Goal: Communication & Community: Answer question/provide support

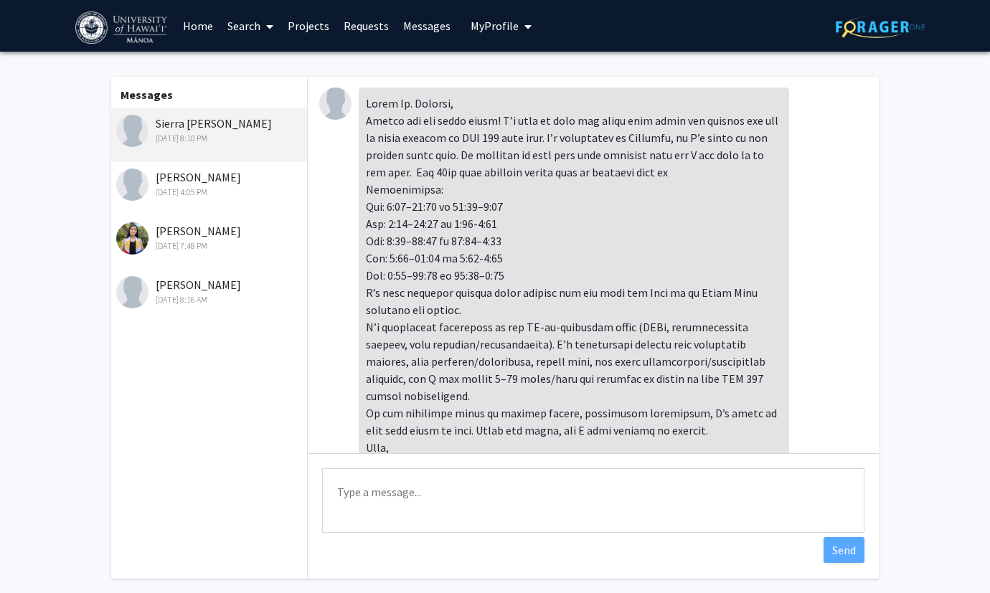
scroll to position [192, 0]
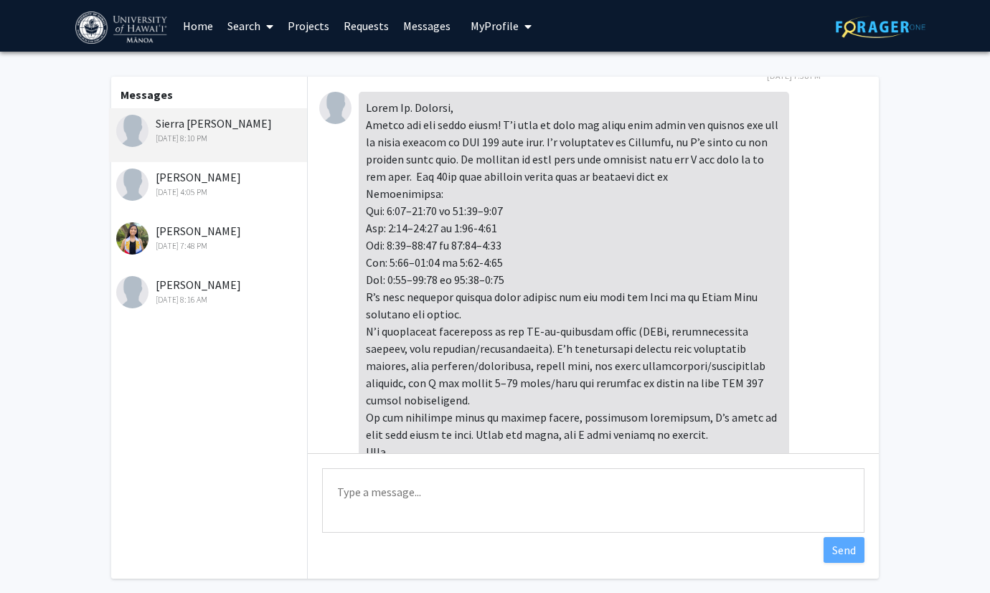
click at [517, 498] on textarea "Type a message" at bounding box center [593, 500] width 542 height 65
type textarea "A"
type textarea "H"
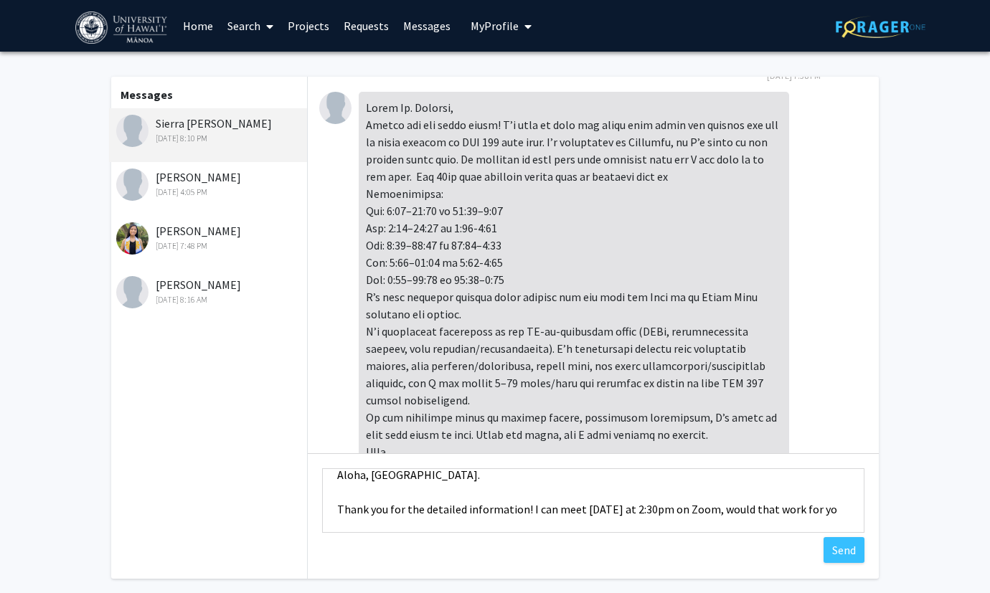
scroll to position [19, 0]
drag, startPoint x: 527, startPoint y: 508, endPoint x: 542, endPoint y: 564, distance: 57.9
click at [527, 509] on textarea "Aloha, [GEOGRAPHIC_DATA]. Thank you for the detailed information! I can meet [D…" at bounding box center [593, 500] width 542 height 65
click at [665, 526] on textarea "Aloha, [GEOGRAPHIC_DATA]. Thank you for the detailed information! It sounds gre…" at bounding box center [593, 500] width 542 height 65
drag, startPoint x: 674, startPoint y: 504, endPoint x: 602, endPoint y: 509, distance: 72.6
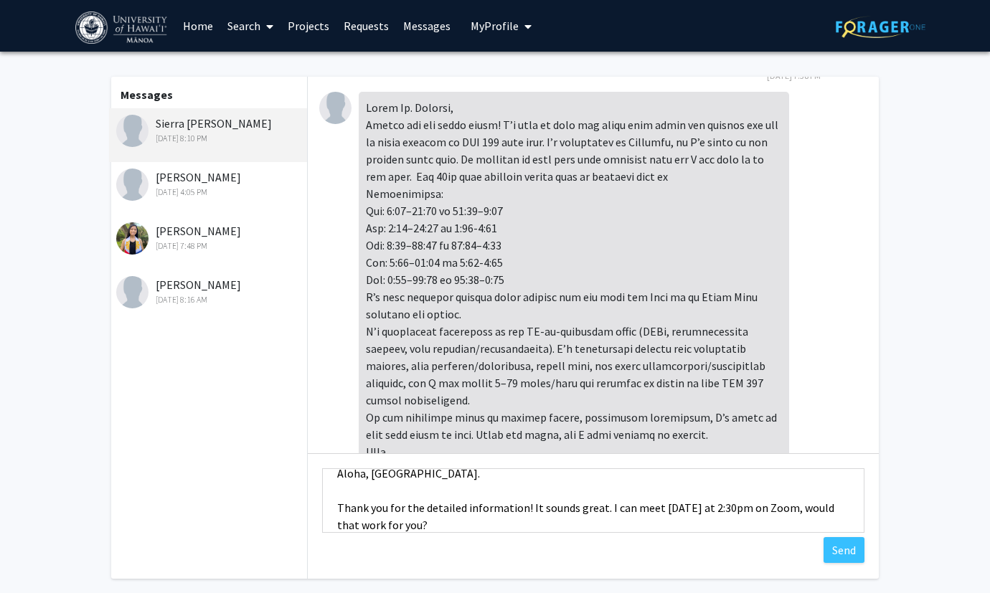
click at [602, 509] on textarea "Aloha, [GEOGRAPHIC_DATA]. Thank you for the detailed information! It sounds gre…" at bounding box center [593, 500] width 542 height 65
drag, startPoint x: 783, startPoint y: 508, endPoint x: 826, endPoint y: 522, distance: 45.1
click at [826, 522] on textarea "Aloha, [GEOGRAPHIC_DATA]. Thank you for the detailed information! It sounds gre…" at bounding box center [593, 500] width 542 height 65
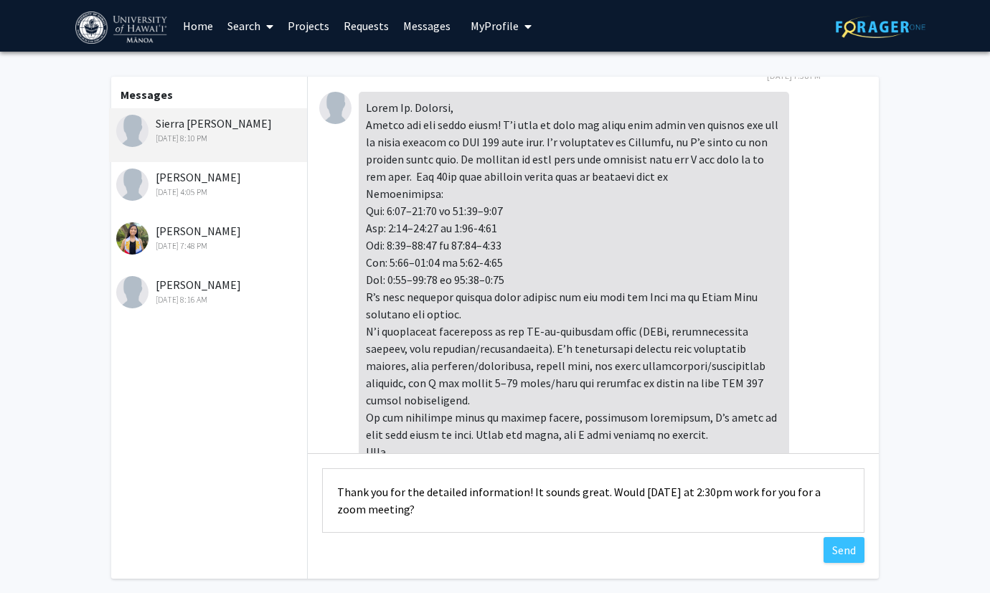
click at [524, 492] on textarea "Aloha, [GEOGRAPHIC_DATA]. Thank you for the detailed information! It sounds gre…" at bounding box center [593, 500] width 542 height 65
drag, startPoint x: 619, startPoint y: 490, endPoint x: 522, endPoint y: 489, distance: 96.9
click at [522, 489] on textarea "Aloha, [GEOGRAPHIC_DATA]. Thank you for the detailed information, and t sounds …" at bounding box center [593, 500] width 542 height 65
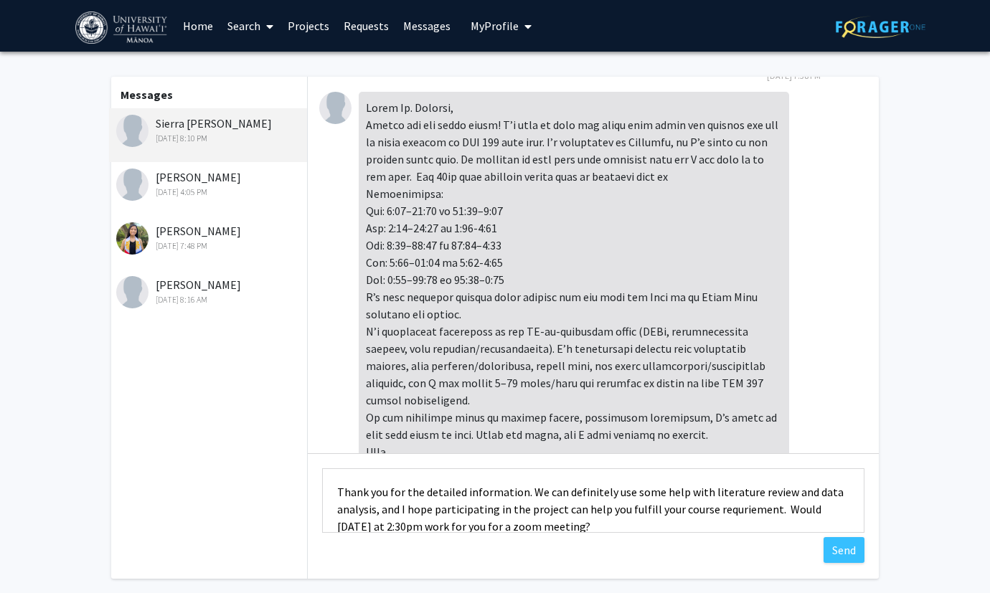
click at [753, 511] on textarea "Aloha, [GEOGRAPHIC_DATA]. Thank you for the detailed information. We can defini…" at bounding box center [593, 500] width 542 height 65
click at [714, 529] on textarea "Aloha, [GEOGRAPHIC_DATA]. Thank you for the detailed information. We can defini…" at bounding box center [593, 500] width 542 height 65
drag, startPoint x: 641, startPoint y: 526, endPoint x: 335, endPoint y: 497, distance: 307.6
click at [335, 497] on textarea "Aloha, [GEOGRAPHIC_DATA]. Thank you for the detailed information. We can defini…" at bounding box center [593, 500] width 542 height 65
click at [614, 505] on textarea "Aloha, [GEOGRAPHIC_DATA]. Thank you for the detailed information. We can defini…" at bounding box center [593, 500] width 542 height 65
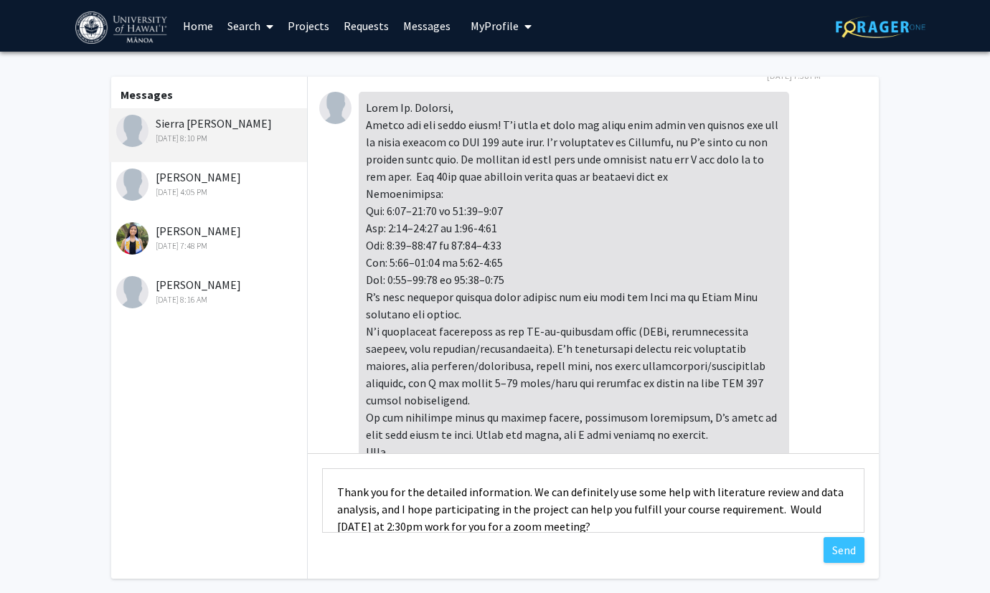
drag, startPoint x: 545, startPoint y: 496, endPoint x: 679, endPoint y: 494, distance: 133.4
click at [679, 494] on textarea "Aloha, [GEOGRAPHIC_DATA]. Thank you for the detailed information. We can defini…" at bounding box center [593, 500] width 542 height 65
click at [664, 492] on textarea "Aloha, [GEOGRAPHIC_DATA]. Thank you for the detailed information. We could have…" at bounding box center [593, 500] width 542 height 65
drag, startPoint x: 641, startPoint y: 527, endPoint x: 324, endPoint y: 490, distance: 319.2
click at [324, 490] on textarea "Aloha, [GEOGRAPHIC_DATA]. Thank you for the detailed information. We could have…" at bounding box center [593, 500] width 542 height 65
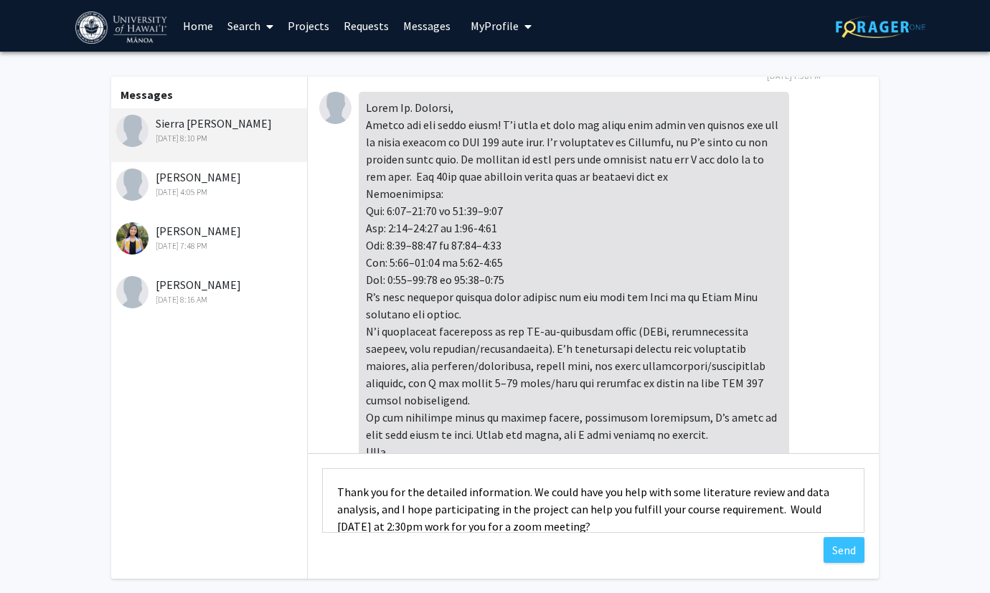
paste textarea "providing the detailed information. We would be glad to have you assist with th…"
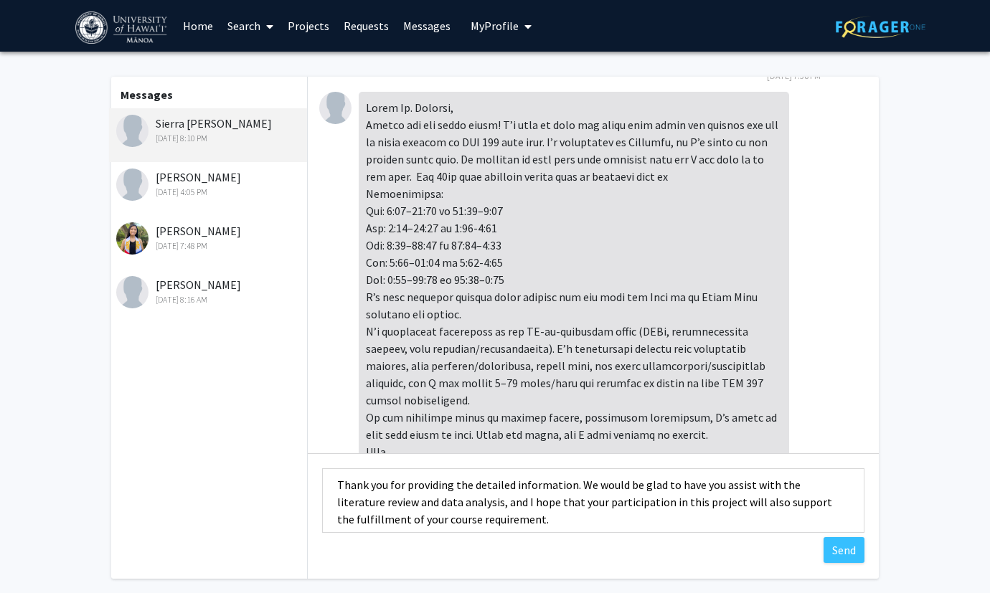
scroll to position [40, 0]
drag, startPoint x: 576, startPoint y: 489, endPoint x: 701, endPoint y: 483, distance: 124.9
click at [701, 483] on textarea "Aloha, [GEOGRAPHIC_DATA]. Thank you for providing the detailed information. We …" at bounding box center [593, 500] width 542 height 65
drag, startPoint x: 575, startPoint y: 486, endPoint x: 622, endPoint y: 522, distance: 59.8
click at [621, 524] on textarea "Aloha, [GEOGRAPHIC_DATA]. Thank you for providing the detailed information. I t…" at bounding box center [593, 500] width 542 height 65
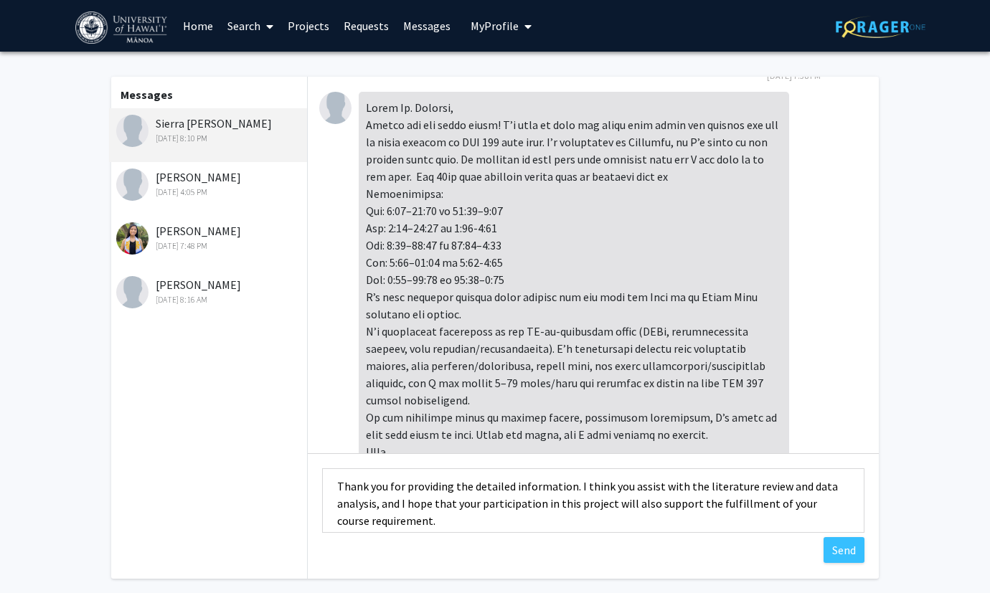
paste textarea "We could definitely use some help with the literature review and data analysis,…"
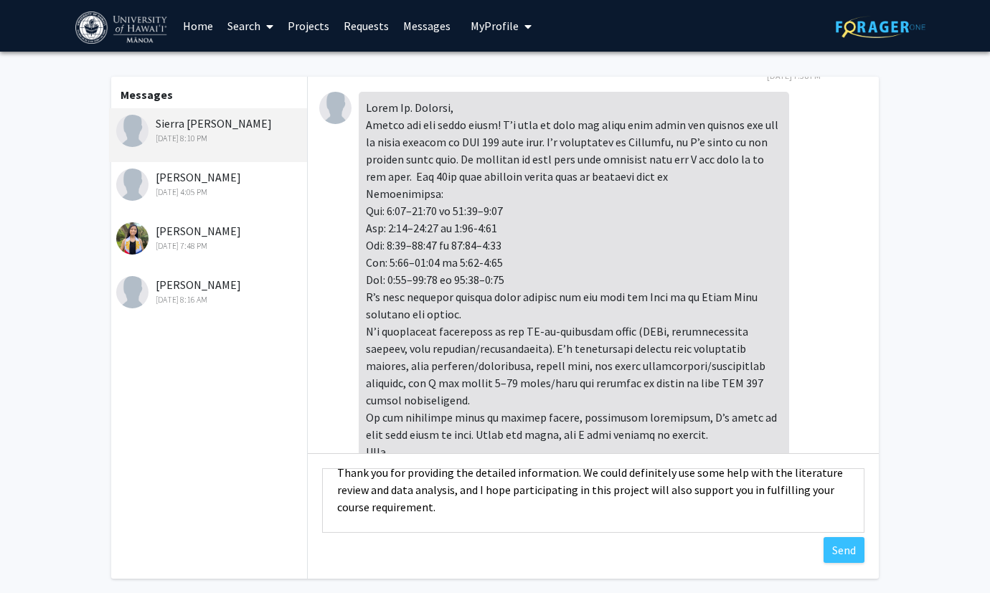
scroll to position [54, 0]
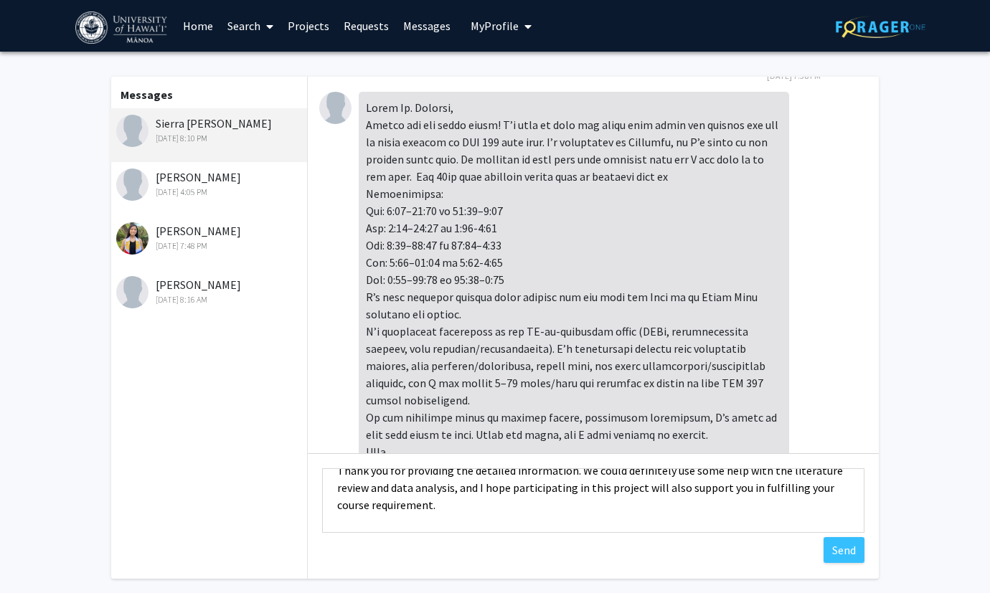
click at [575, 475] on textarea "Aloha, [GEOGRAPHIC_DATA]. Thank you for providing the detailed information. We …" at bounding box center [593, 500] width 542 height 65
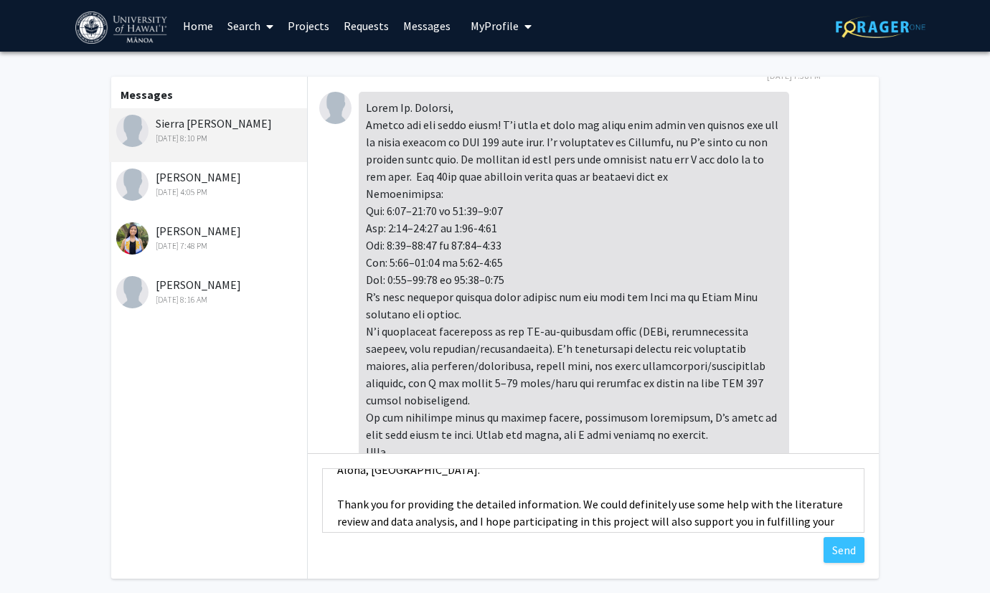
scroll to position [23, 0]
drag, startPoint x: 666, startPoint y: 505, endPoint x: 575, endPoint y: 504, distance: 90.4
click at [575, 504] on textarea "Aloha, [GEOGRAPHIC_DATA]. Thank you for providing the detailed information. We …" at bounding box center [593, 500] width 542 height 65
drag, startPoint x: 723, startPoint y: 502, endPoint x: 654, endPoint y: 501, distance: 68.9
click at [654, 501] on textarea "Aloha, [GEOGRAPHIC_DATA]. Thank you for providing the detailed information. I t…" at bounding box center [593, 500] width 542 height 65
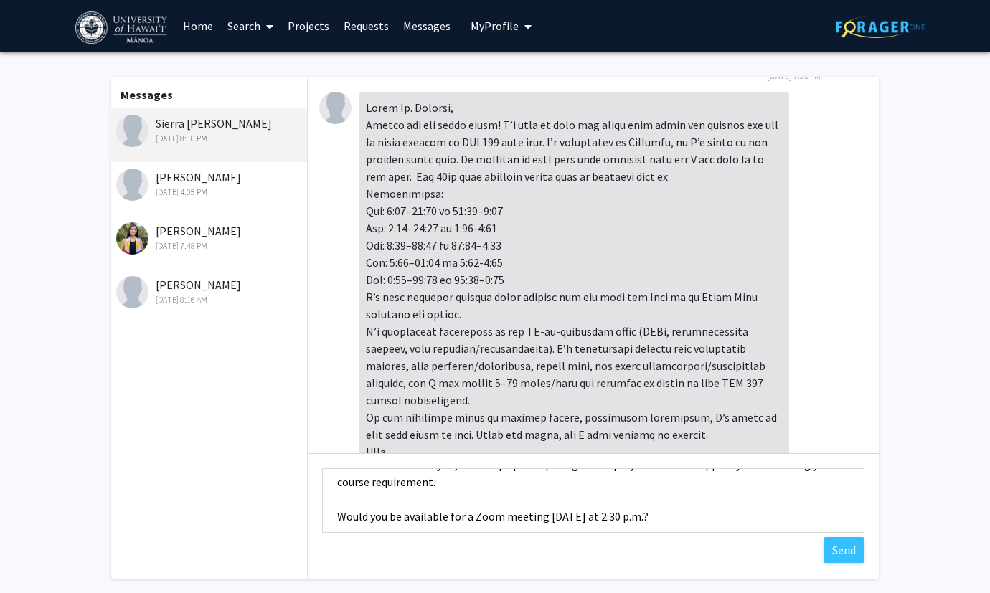
scroll to position [0, 0]
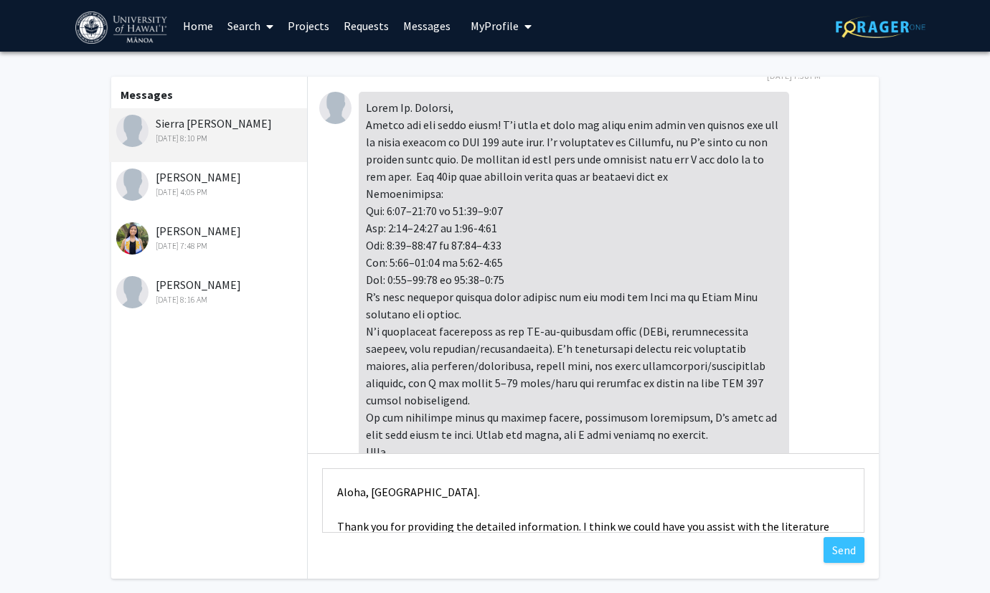
drag, startPoint x: 574, startPoint y: 505, endPoint x: 619, endPoint y: 511, distance: 45.7
click at [619, 511] on textarea "Aloha, [GEOGRAPHIC_DATA]. Thank you for providing the detailed information. I t…" at bounding box center [593, 500] width 542 height 65
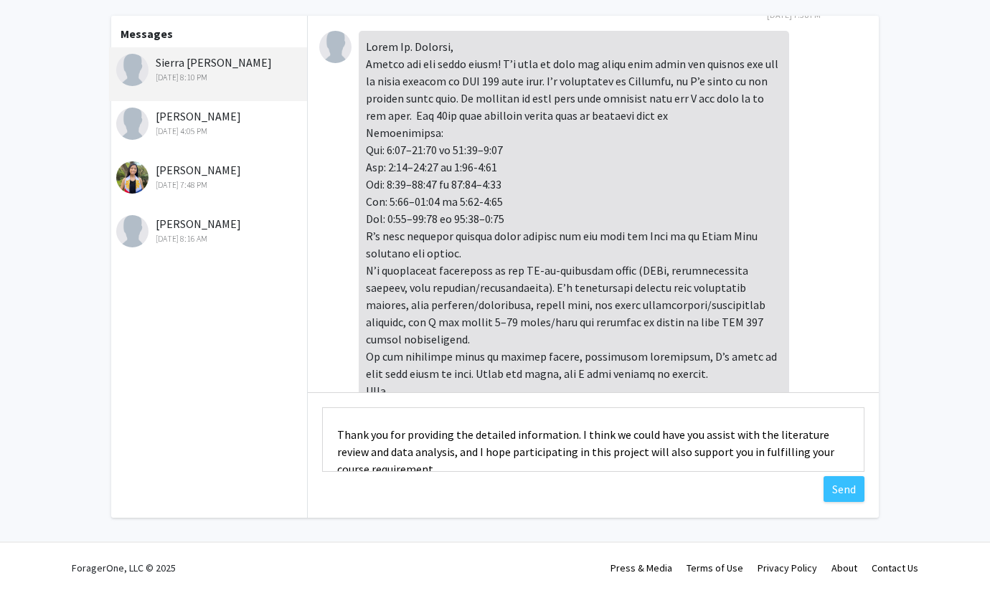
click at [565, 442] on textarea "Aloha, [GEOGRAPHIC_DATA]. Thank you for providing the detailed information. I t…" at bounding box center [593, 439] width 542 height 65
drag, startPoint x: 577, startPoint y: 439, endPoint x: 445, endPoint y: 450, distance: 132.4
click at [445, 450] on textarea "Aloha, [GEOGRAPHIC_DATA]. Thank you for providing the detailed information. I t…" at bounding box center [593, 439] width 542 height 65
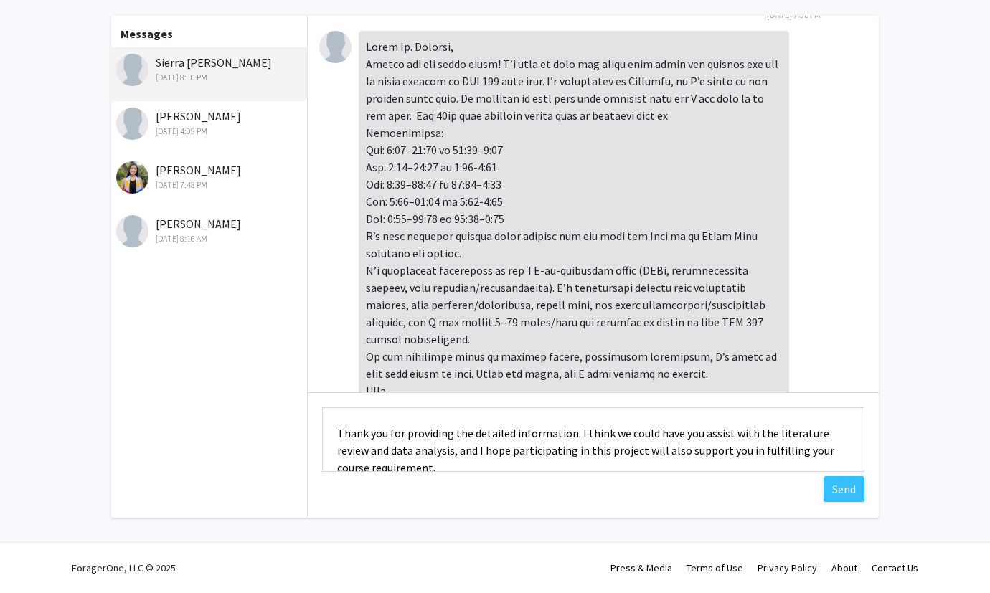
paste textarea "We could definitely use some help with the literature review and data analysis"
click at [580, 433] on textarea "Aloha, [GEOGRAPHIC_DATA]. Thank you for providing the detailed information. IWe…" at bounding box center [593, 439] width 542 height 65
drag, startPoint x: 454, startPoint y: 448, endPoint x: 460, endPoint y: 490, distance: 42.0
click at [454, 448] on textarea "Aloha, [GEOGRAPHIC_DATA]. Thank you for providing the detailed information. We …" at bounding box center [593, 439] width 542 height 65
click at [725, 450] on textarea "Aloha, [GEOGRAPHIC_DATA]. Thank you for providing the detailed information. We …" at bounding box center [593, 439] width 542 height 65
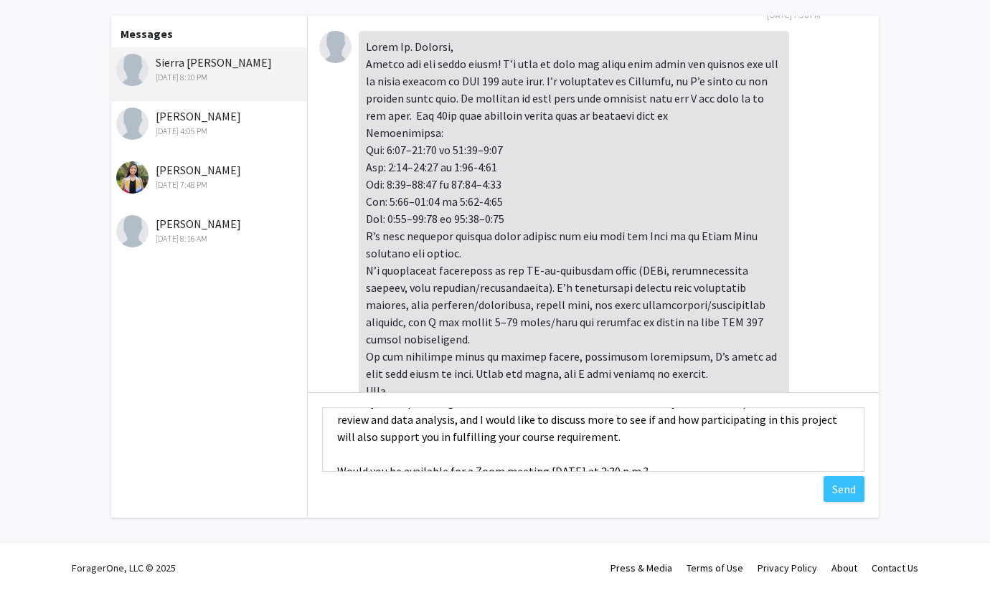
scroll to position [55, 0]
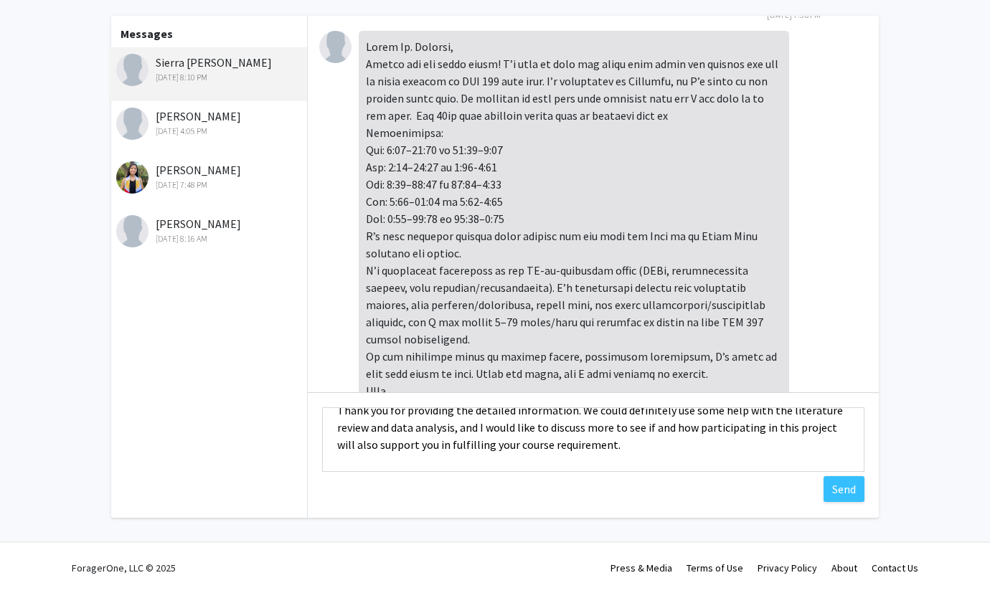
drag, startPoint x: 645, startPoint y: 426, endPoint x: 673, endPoint y: 425, distance: 28.0
click at [673, 425] on textarea "Aloha, [GEOGRAPHIC_DATA]. Thank you for providing the detailed information. We …" at bounding box center [593, 439] width 542 height 65
click at [605, 458] on textarea "Aloha, [GEOGRAPHIC_DATA]. Thank you for providing the detailed information. We …" at bounding box center [593, 439] width 542 height 65
click at [605, 448] on textarea "Aloha, [GEOGRAPHIC_DATA]. Thank you for providing the detailed information. We …" at bounding box center [593, 439] width 542 height 65
drag, startPoint x: 626, startPoint y: 429, endPoint x: 838, endPoint y: 433, distance: 211.7
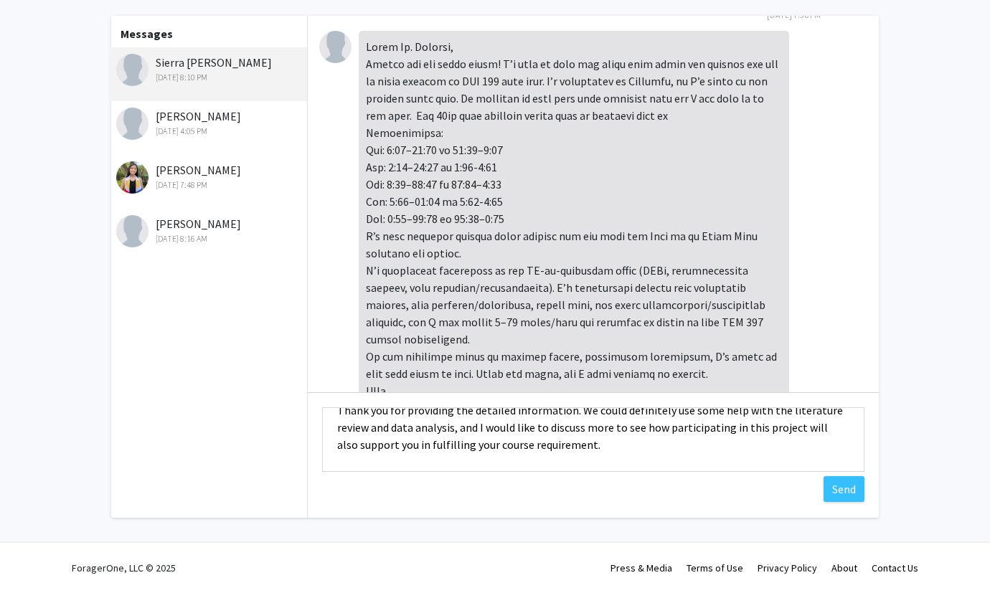
click at [838, 433] on textarea "Aloha, [GEOGRAPHIC_DATA]. Thank you for providing the detailed information. We …" at bounding box center [593, 439] width 542 height 65
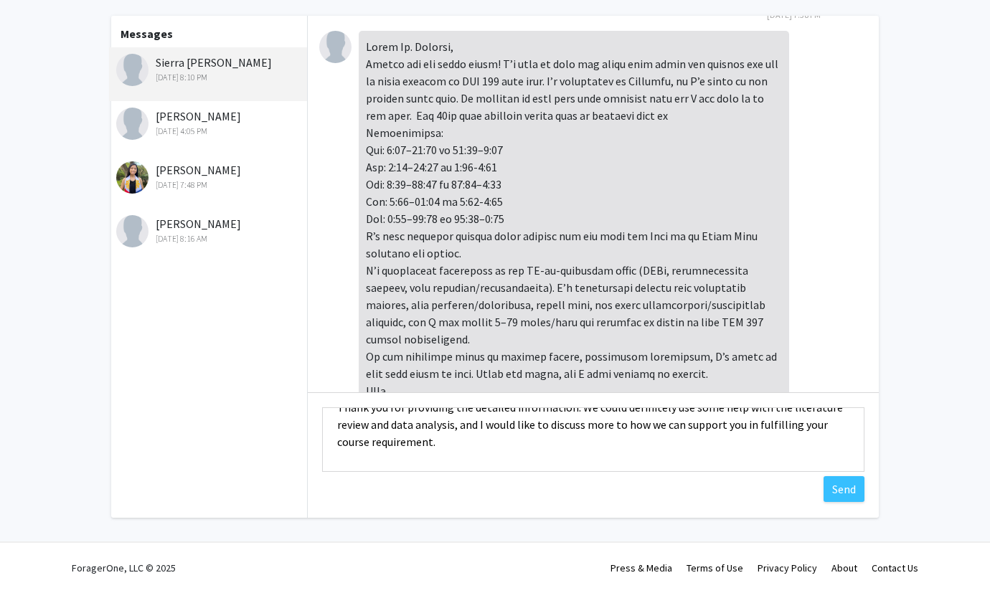
click at [450, 438] on textarea "Aloha, [GEOGRAPHIC_DATA]. Thank you for providing the detailed information. We …" at bounding box center [593, 439] width 542 height 65
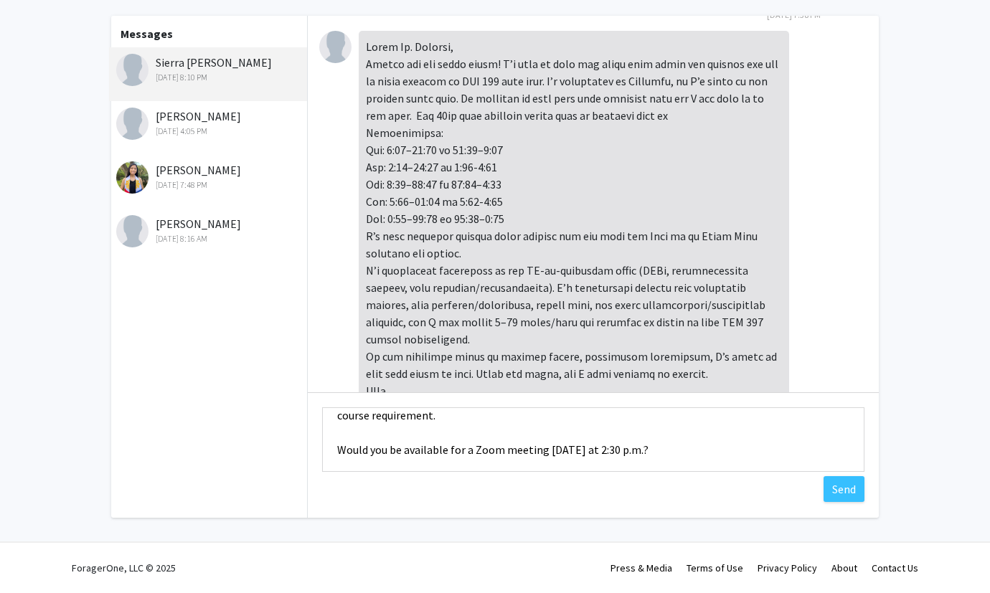
scroll to position [86, 0]
click at [708, 450] on textarea "Aloha, [GEOGRAPHIC_DATA]. Thank you for providing the detailed information. We …" at bounding box center [593, 439] width 542 height 65
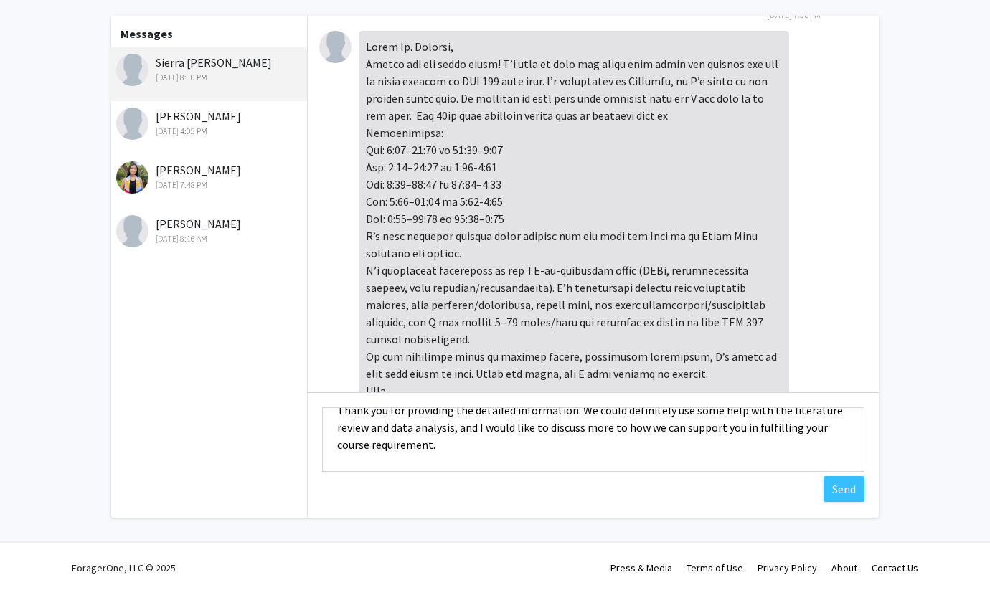
scroll to position [39, 0]
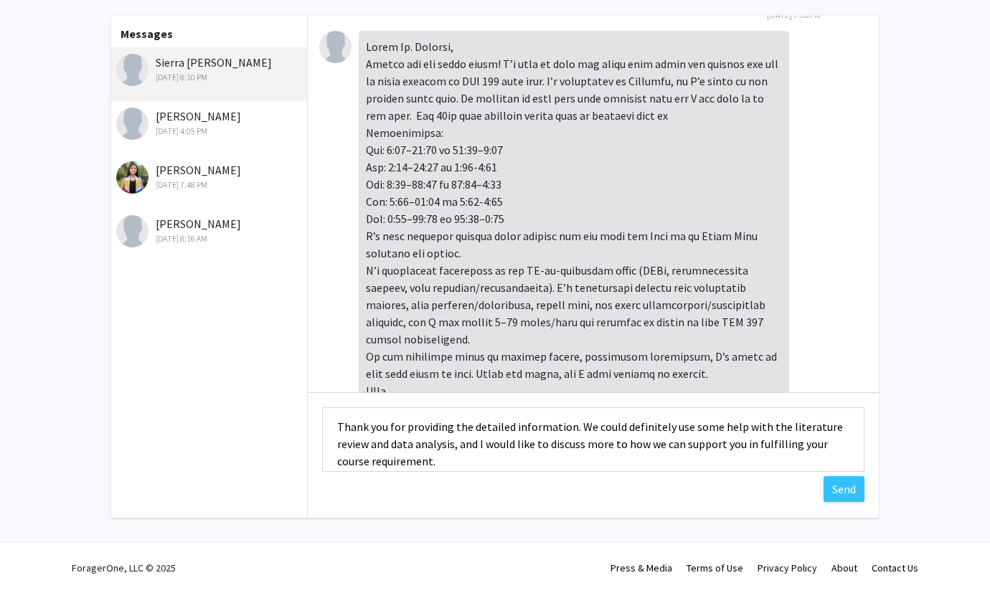
click at [626, 447] on textarea "Aloha, [GEOGRAPHIC_DATA]. Thank you for providing the detailed information. We …" at bounding box center [593, 439] width 542 height 65
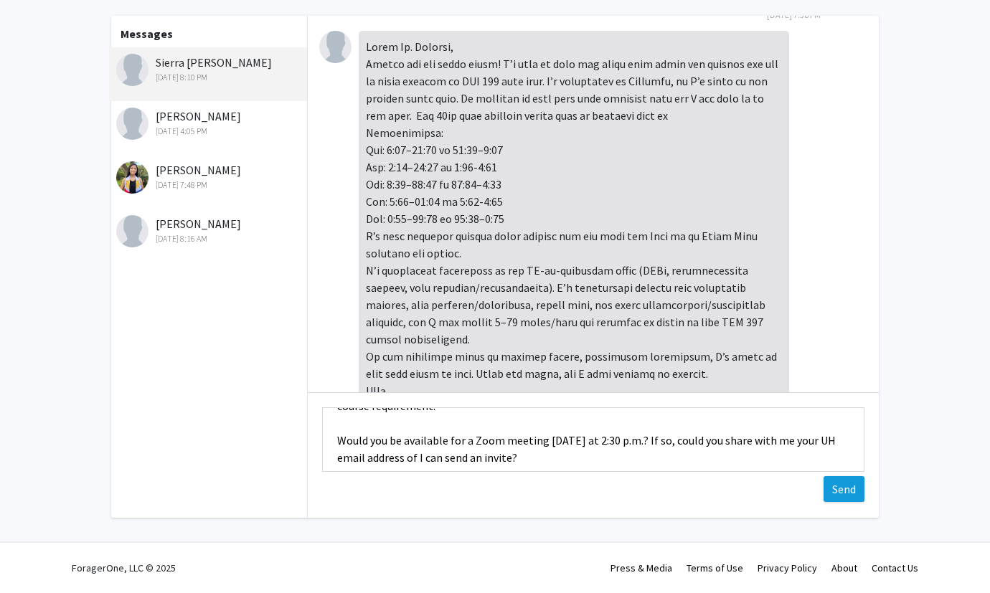
type textarea "Aloha, [GEOGRAPHIC_DATA]. Thank you for providing the detailed information. We …"
click at [844, 491] on button "Send" at bounding box center [843, 489] width 41 height 26
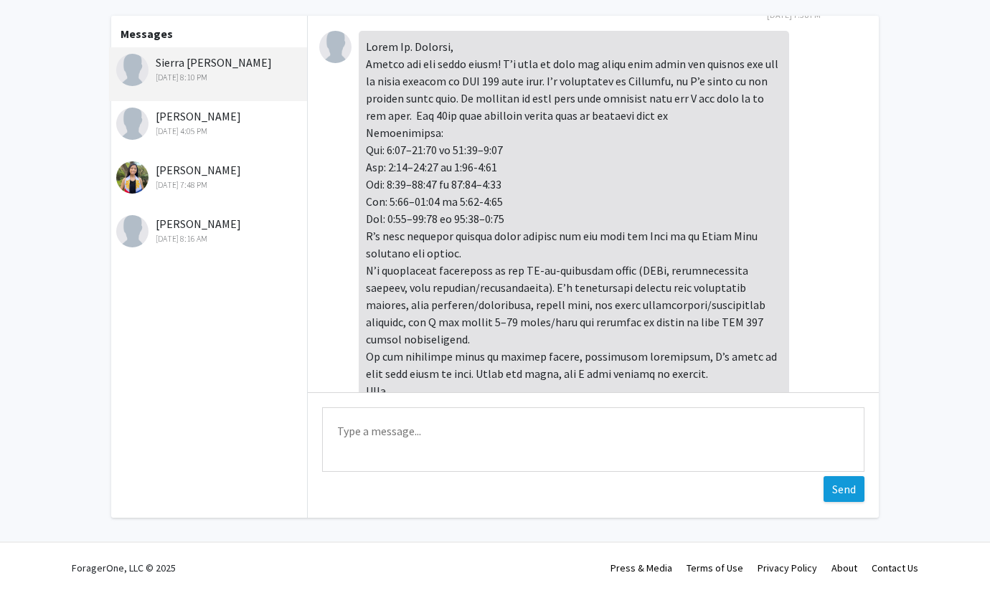
scroll to position [490, 0]
